Goal: Task Accomplishment & Management: Manage account settings

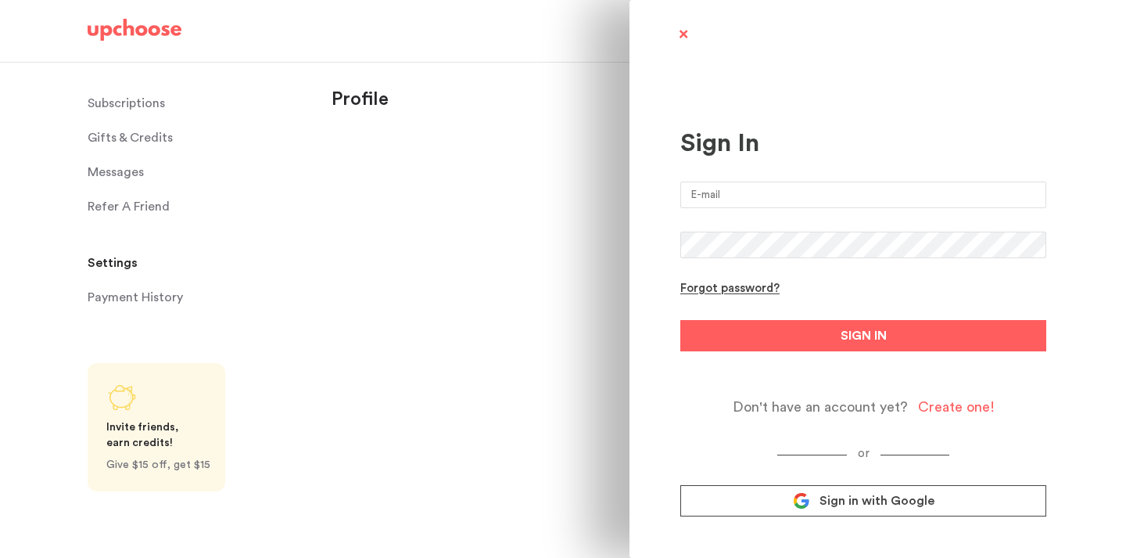
click at [809, 197] on input "email" at bounding box center [863, 194] width 366 height 27
type input "[PERSON_NAME][EMAIL_ADDRESS][PERSON_NAME][DOMAIN_NAME]"
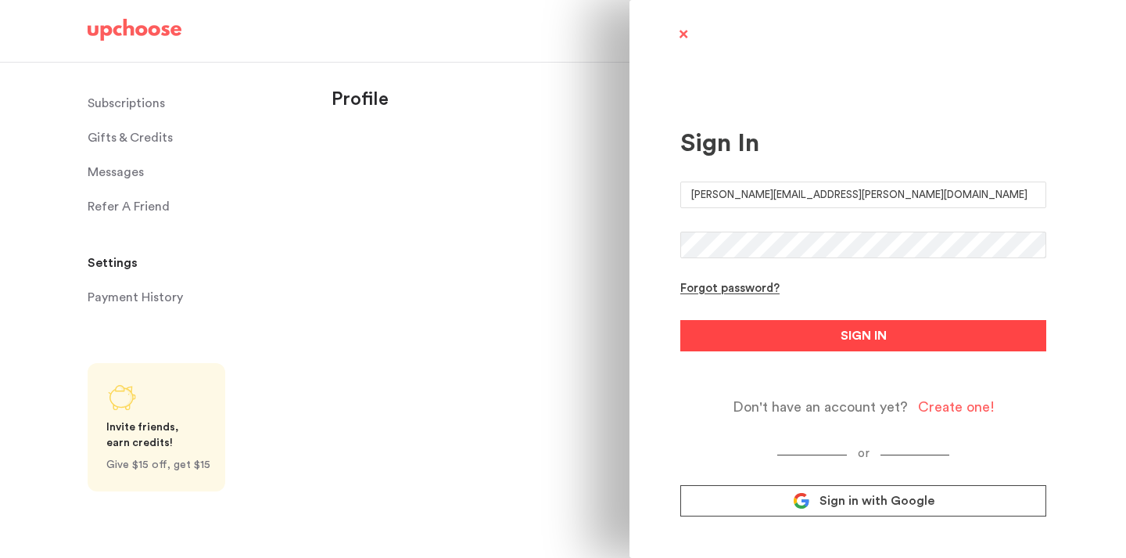
click at [801, 335] on button "SIGN IN" at bounding box center [863, 335] width 366 height 31
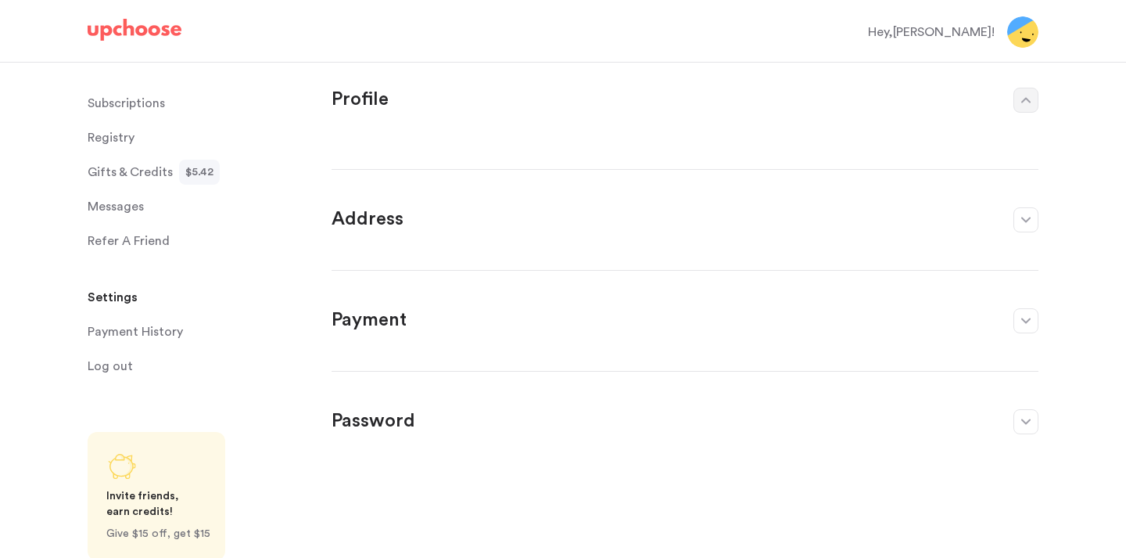
select select "MA"
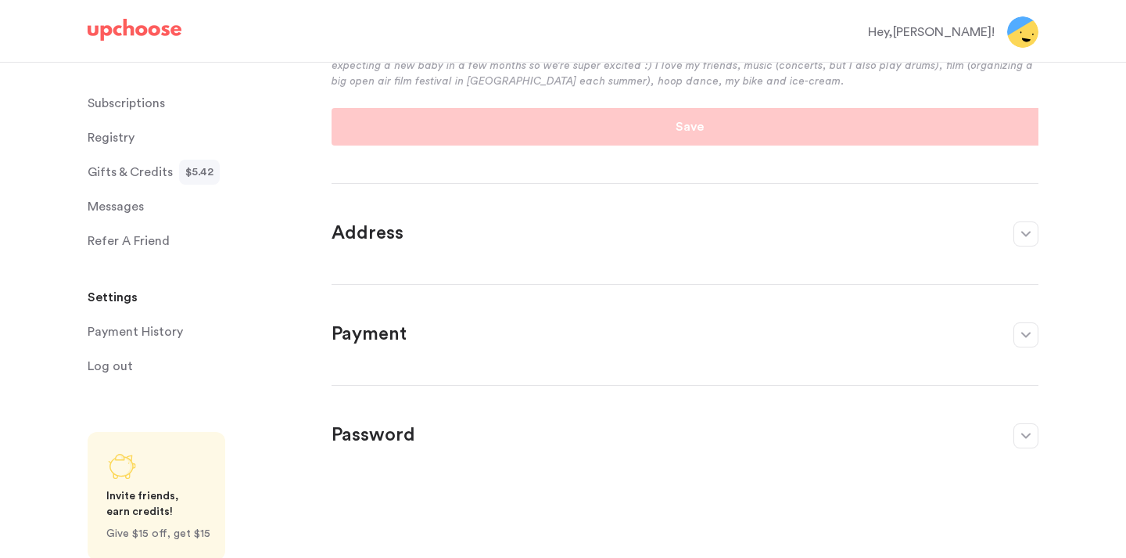
scroll to position [435, 0]
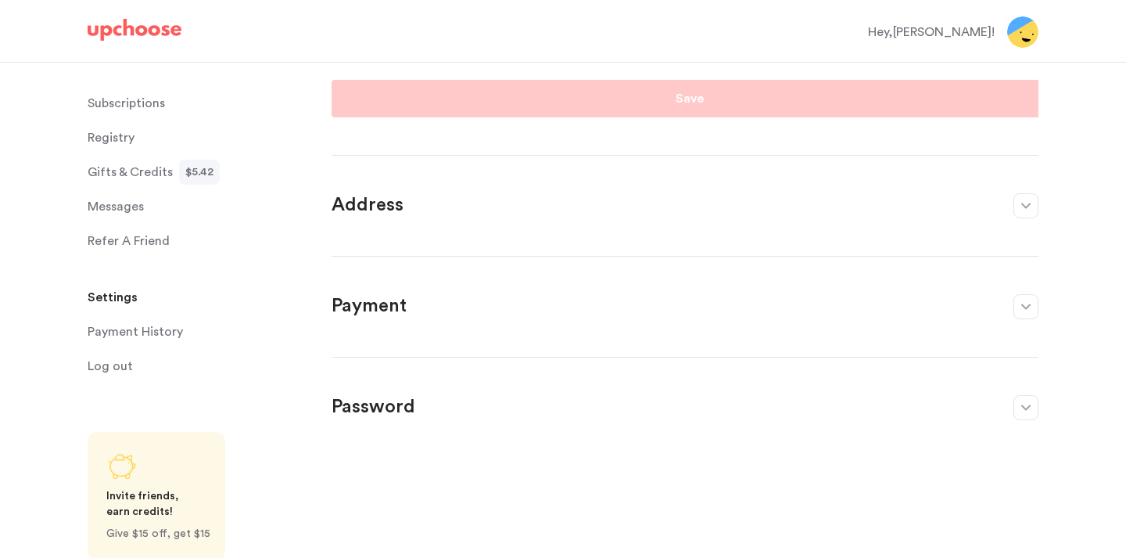
click at [720, 285] on section "Payment Edit" at bounding box center [685, 297] width 707 height 82
click at [1024, 301] on button "button" at bounding box center [1025, 306] width 25 height 25
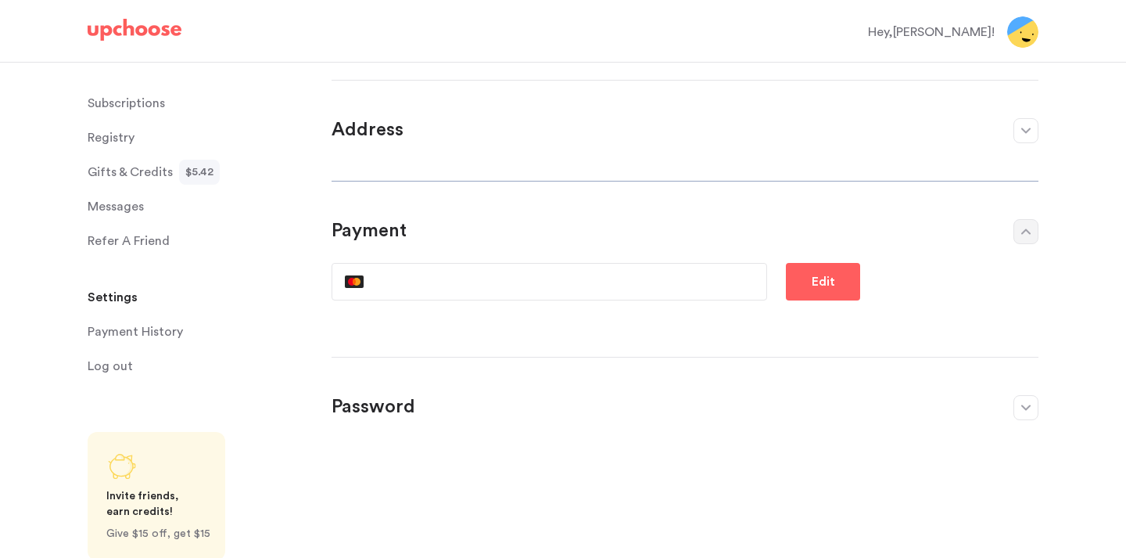
scroll to position [70, 0]
click at [807, 289] on button "Edit" at bounding box center [823, 282] width 74 height 38
click at [827, 272] on p "Save" at bounding box center [823, 281] width 28 height 19
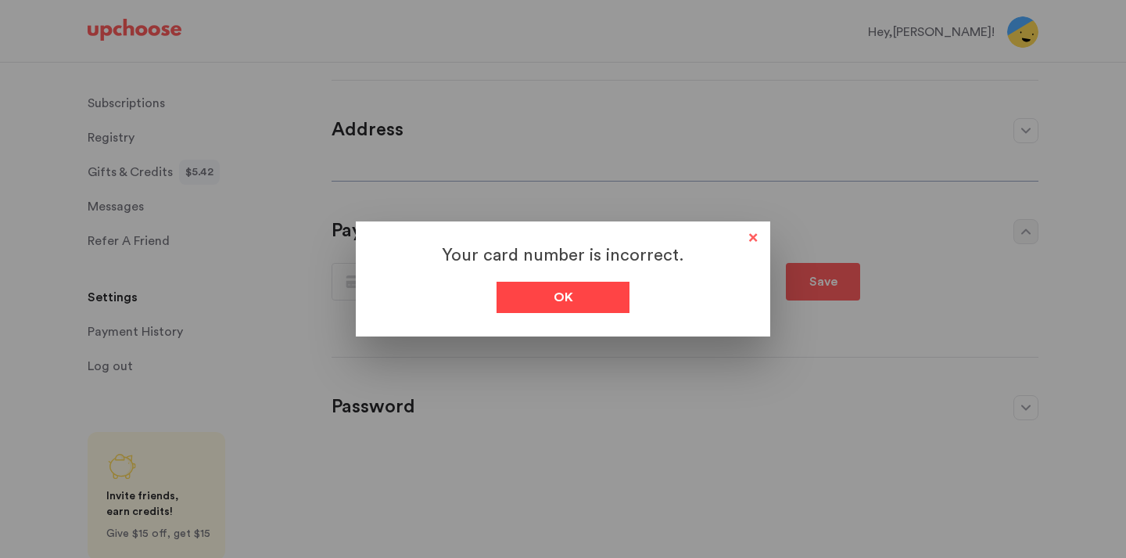
click at [531, 296] on div "Ok" at bounding box center [563, 297] width 133 height 31
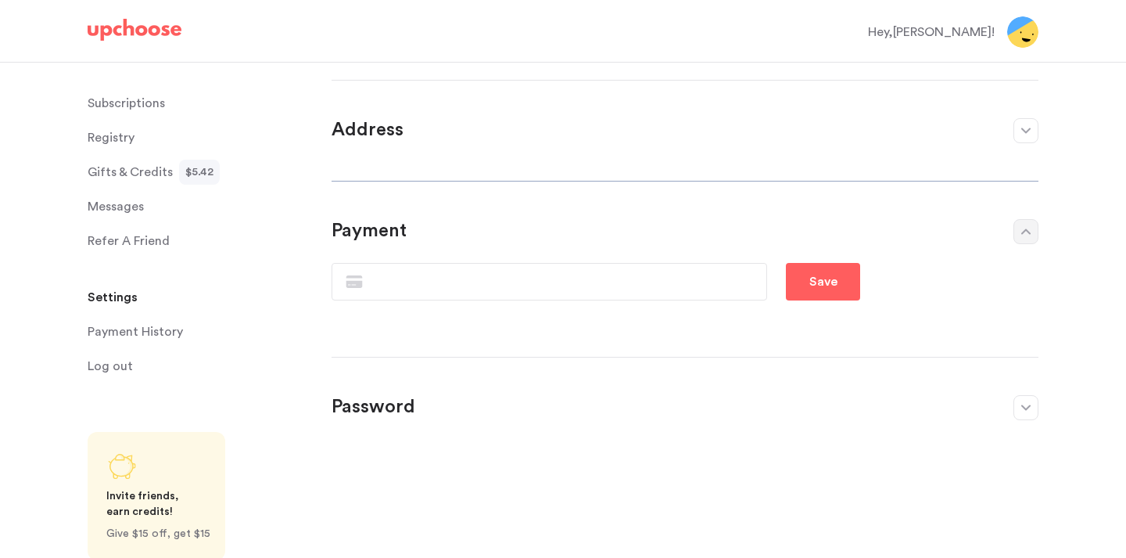
click at [1031, 407] on button "button" at bounding box center [1025, 407] width 25 height 25
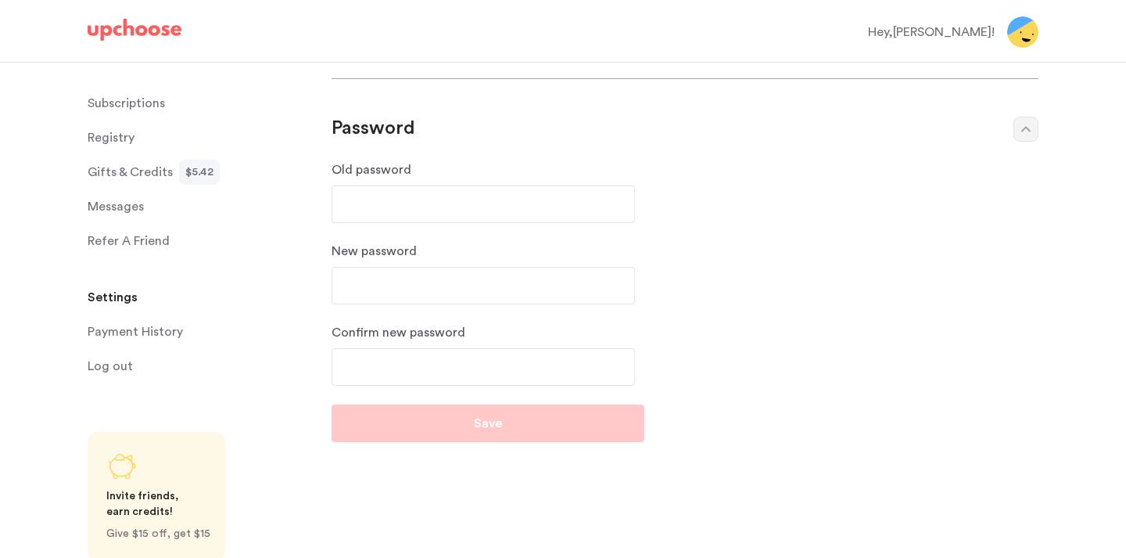
scroll to position [0, 0]
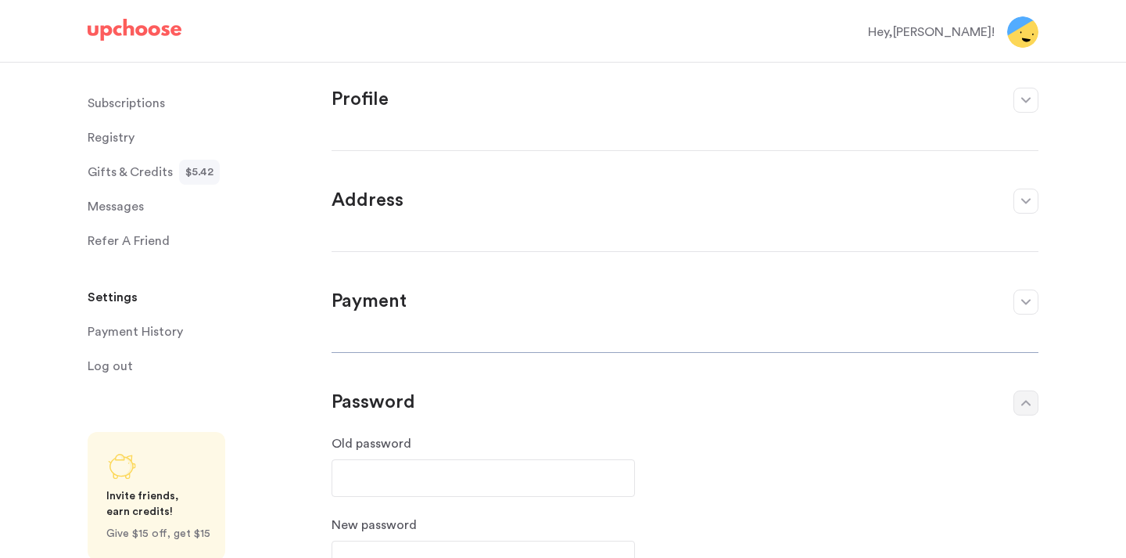
click at [1027, 198] on icon "button" at bounding box center [1025, 201] width 9 height 6
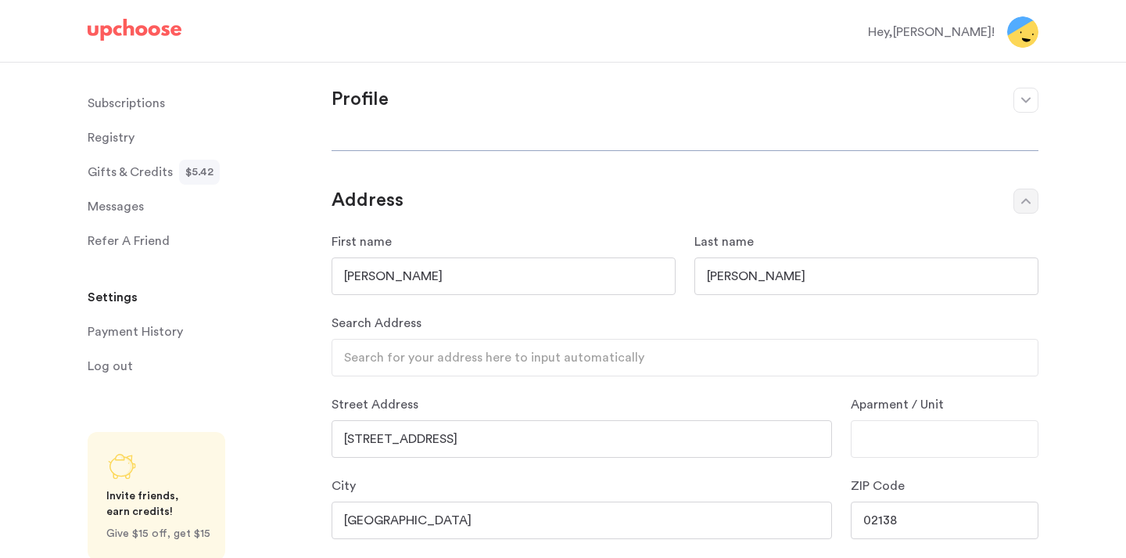
click at [1021, 106] on button "button" at bounding box center [1025, 100] width 25 height 25
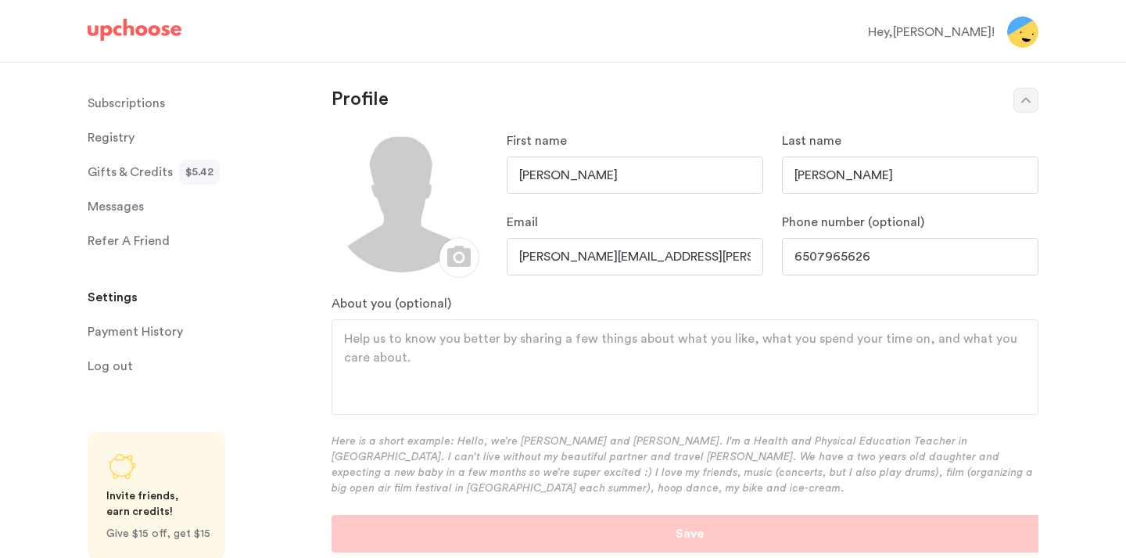
click at [142, 210] on span "Messages" at bounding box center [116, 206] width 56 height 31
click at [123, 204] on span "Messages" at bounding box center [116, 206] width 56 height 31
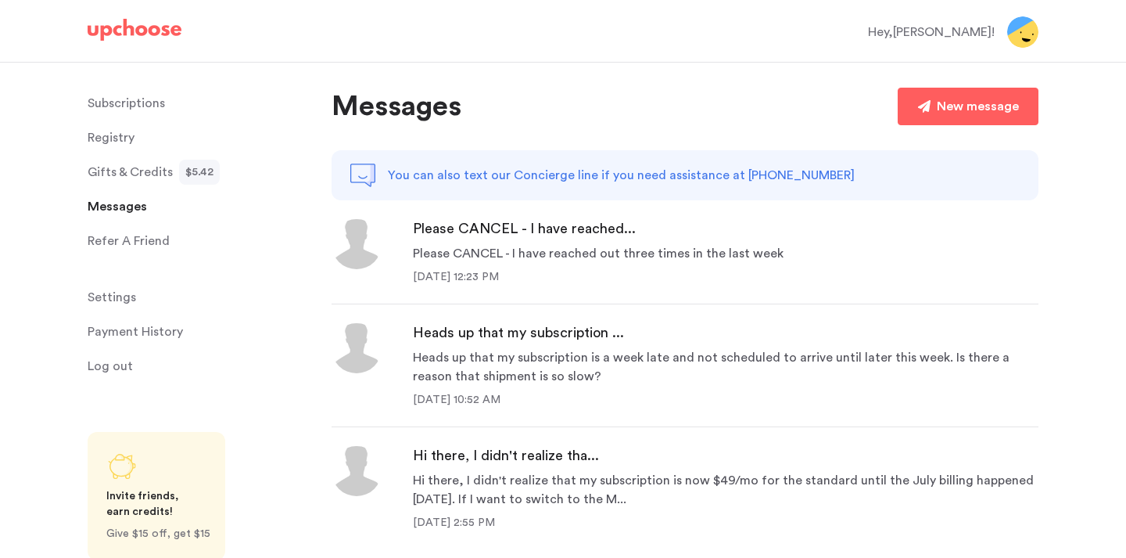
scroll to position [91, 0]
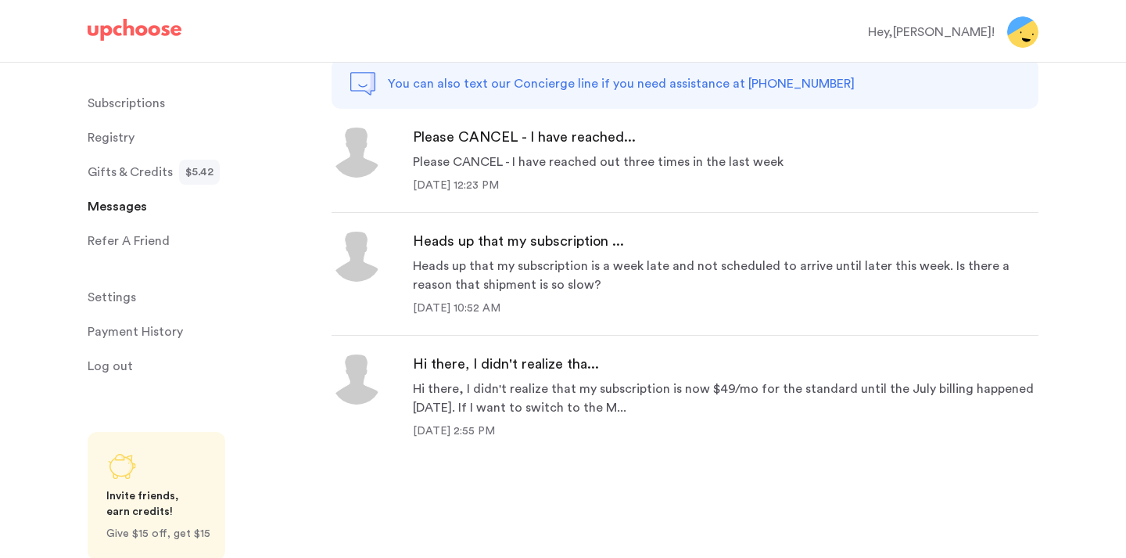
click at [121, 136] on span "Registry" at bounding box center [111, 137] width 47 height 31
click at [124, 101] on p "Subscriptions" at bounding box center [126, 103] width 77 height 31
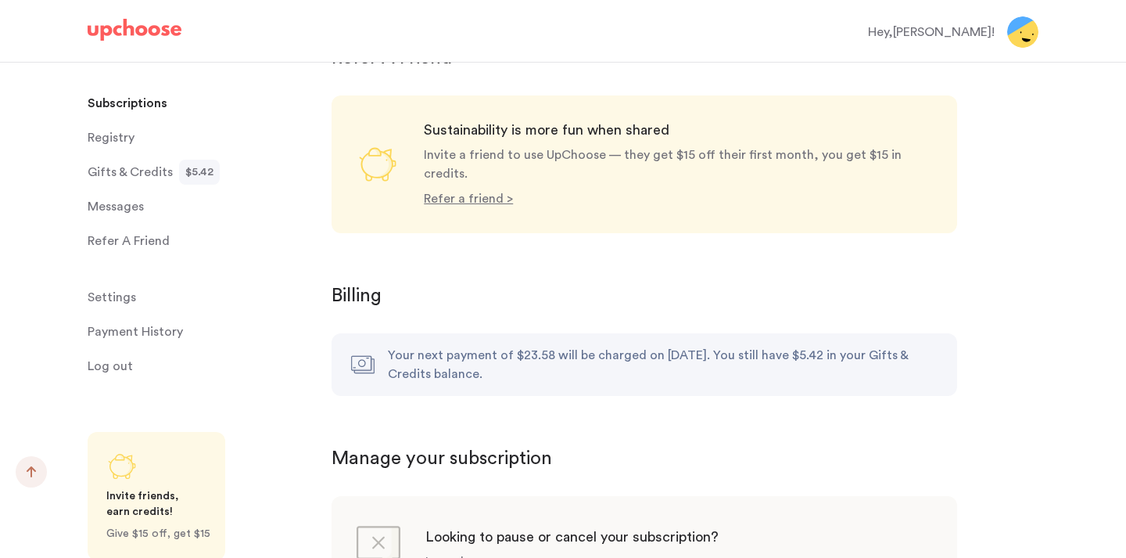
scroll to position [1483, 0]
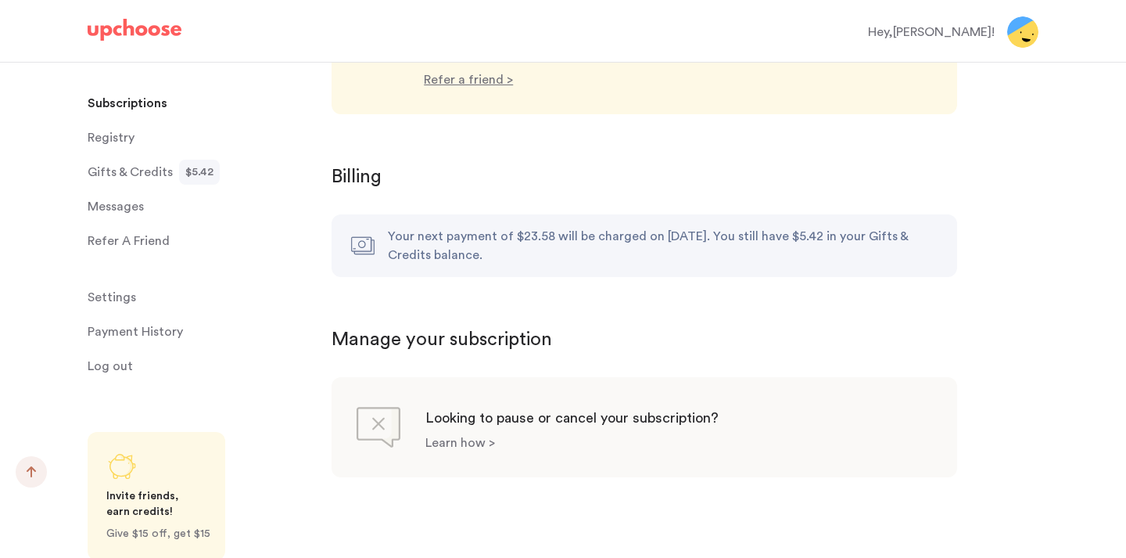
click at [455, 436] on p "Learn how >" at bounding box center [460, 442] width 70 height 13
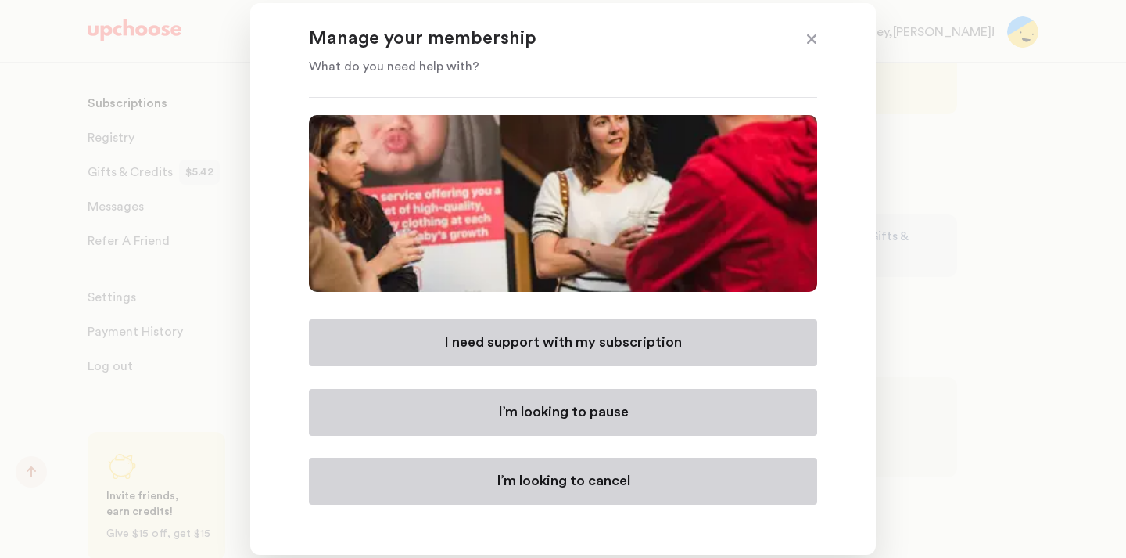
click at [557, 485] on p "I’m looking to cancel" at bounding box center [564, 481] width 134 height 19
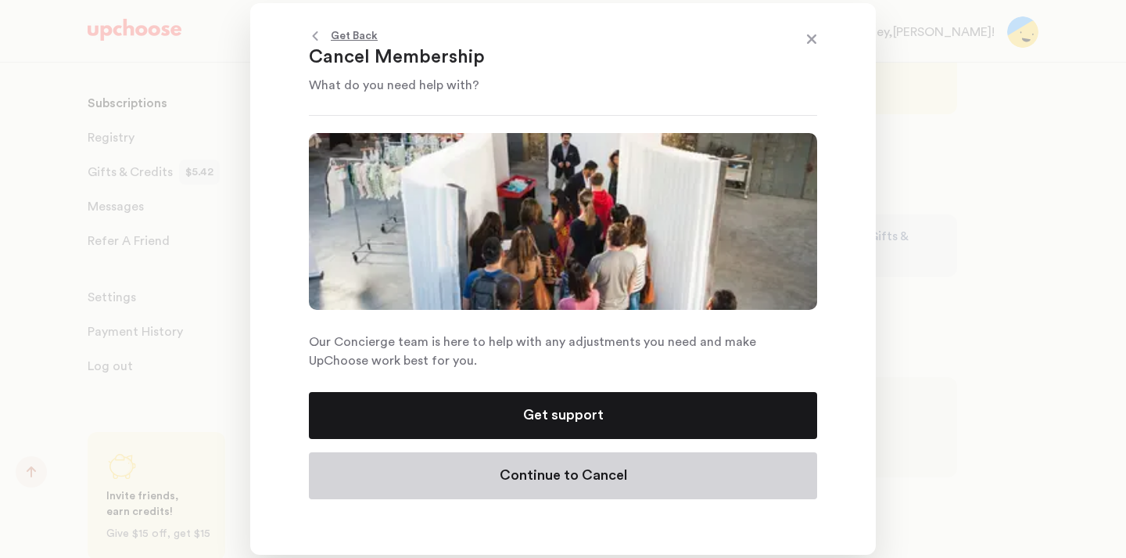
click at [557, 485] on p "Continue to Cancel" at bounding box center [563, 475] width 127 height 19
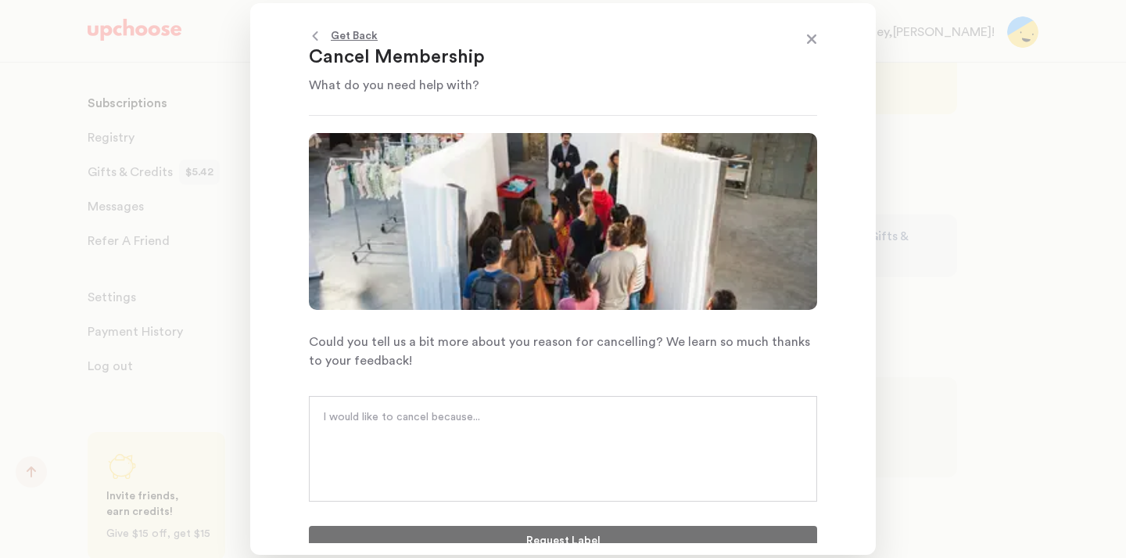
click at [554, 447] on textarea at bounding box center [563, 432] width 480 height 47
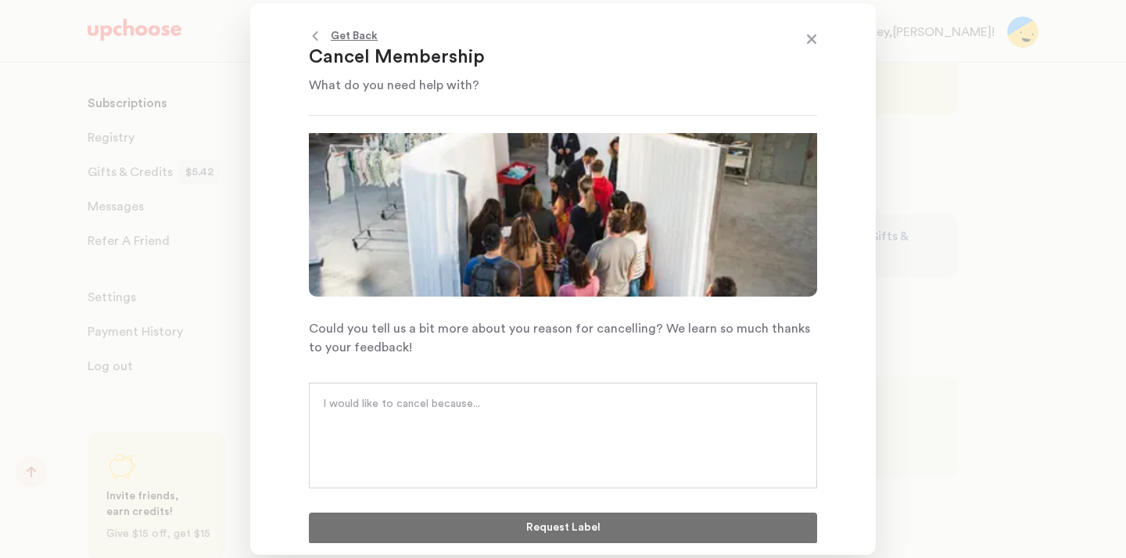
scroll to position [9, 0]
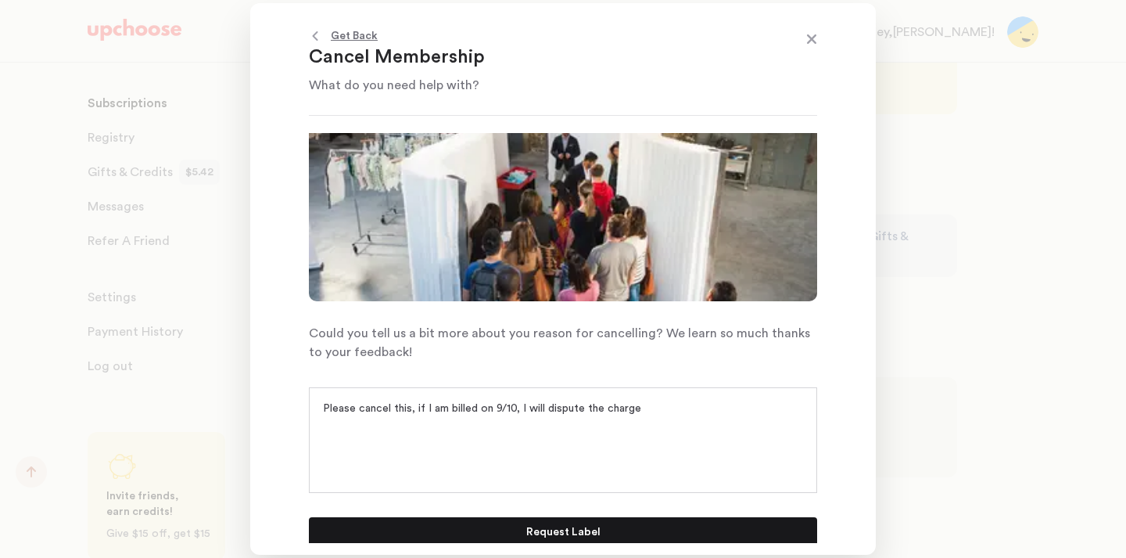
type textarea "Please cancel this, if I am billed on 9/10, I will dispute the charge"
click at [533, 533] on p "Request Label" at bounding box center [563, 532] width 74 height 19
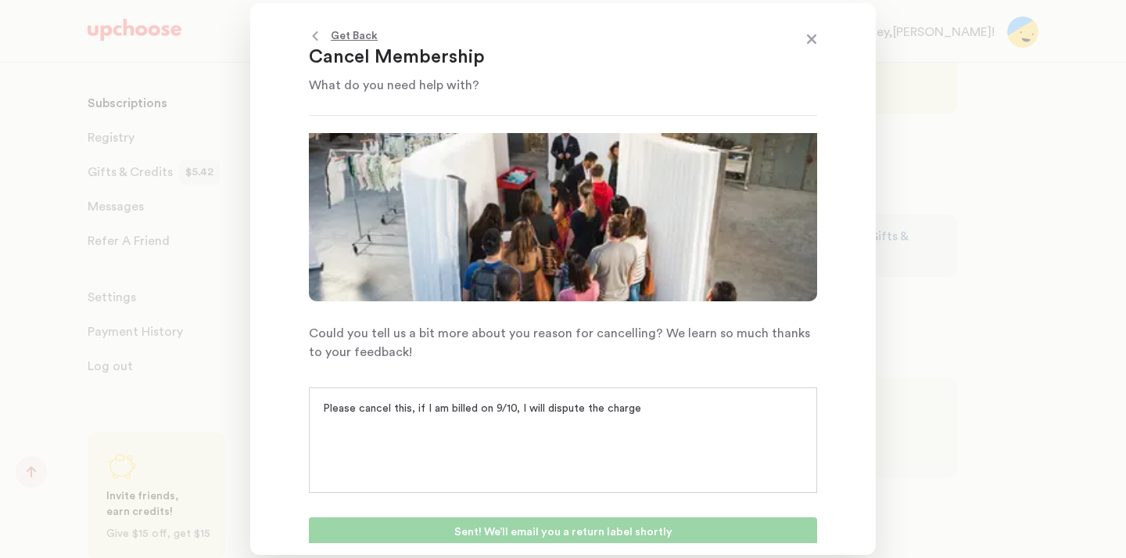
scroll to position [13, 0]
